Goal: Answer question/provide support

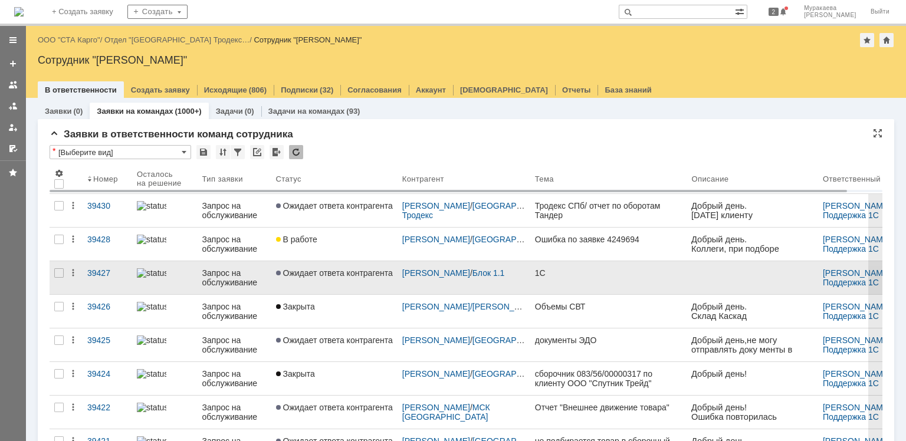
click at [225, 274] on div "Запрос на обслуживание" at bounding box center [234, 278] width 64 height 19
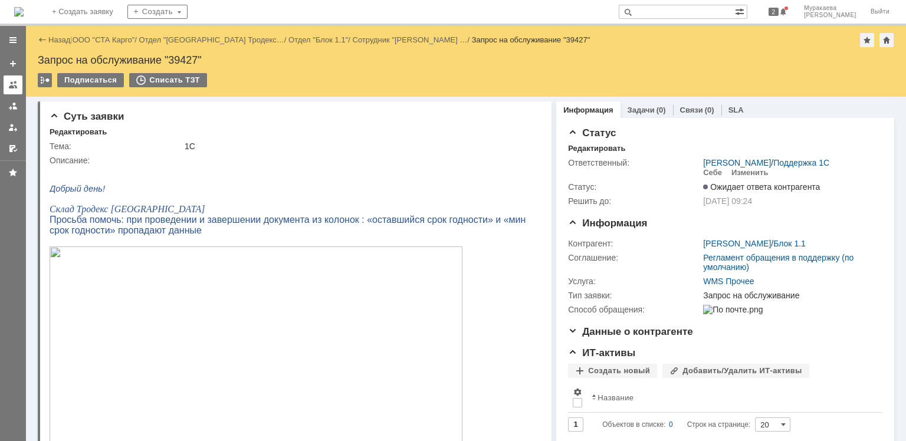
click at [18, 87] on link at bounding box center [13, 85] width 19 height 19
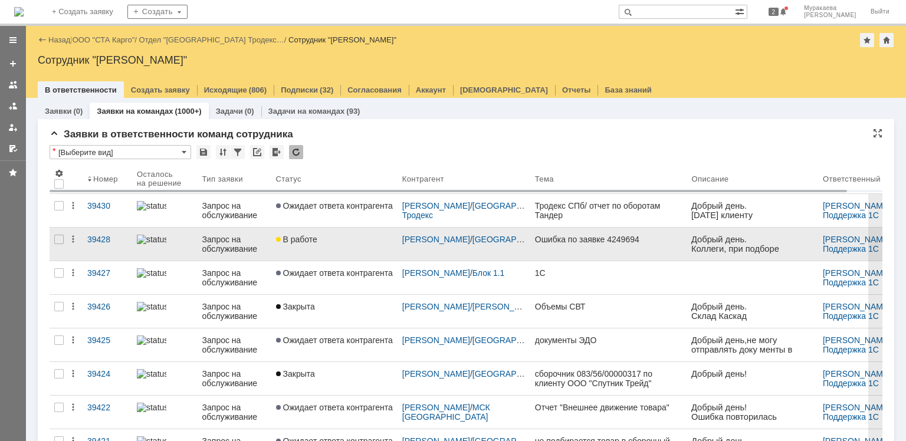
click at [225, 249] on div "Запрос на обслуживание" at bounding box center [234, 244] width 64 height 19
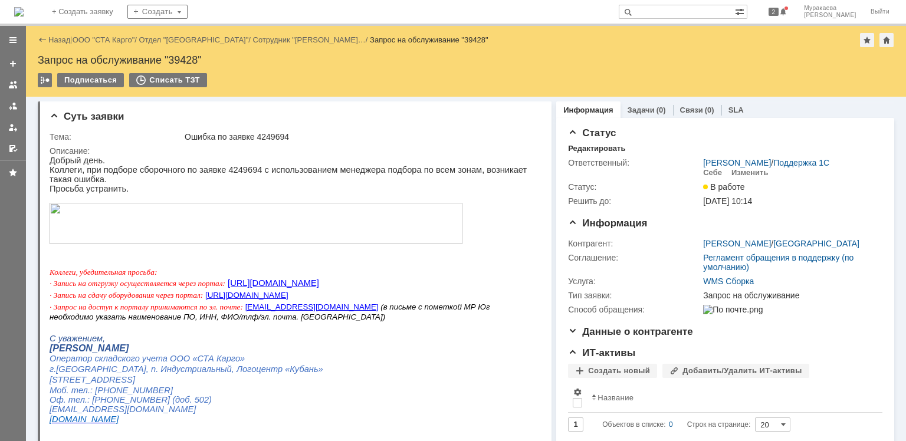
click at [225, 246] on p at bounding box center [291, 224] width 482 height 43
click at [210, 233] on img at bounding box center [256, 223] width 413 height 41
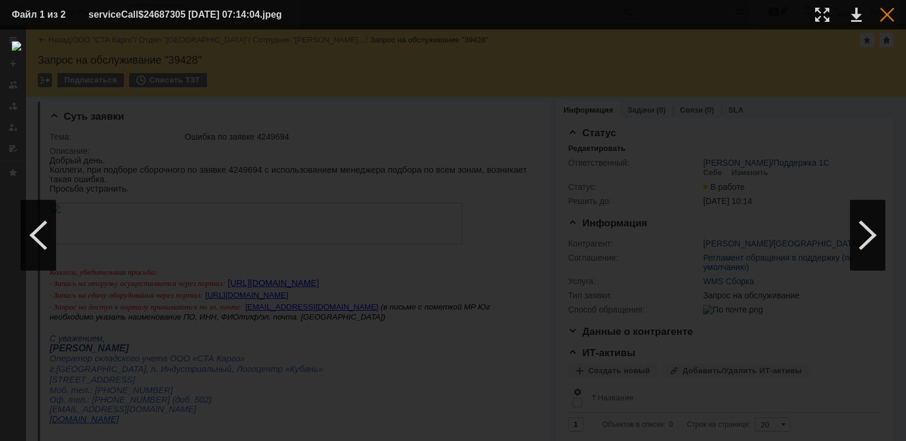
click at [889, 17] on div at bounding box center [887, 15] width 14 height 14
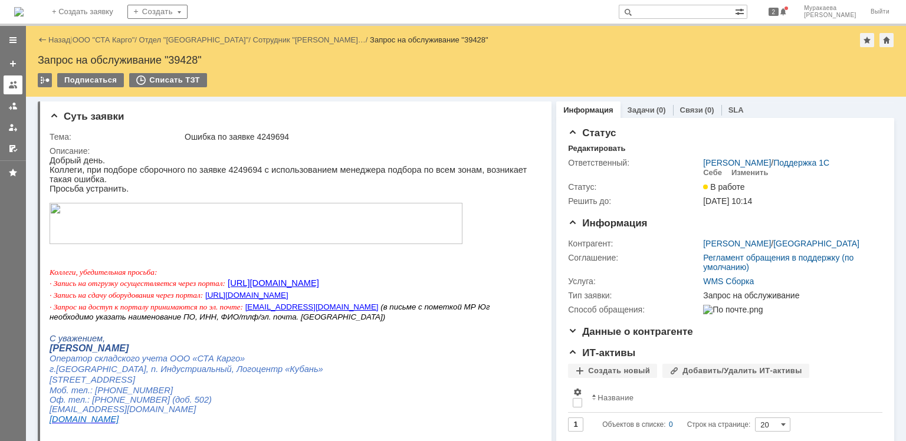
click at [12, 84] on div at bounding box center [12, 84] width 9 height 9
